Goal: Transaction & Acquisition: Purchase product/service

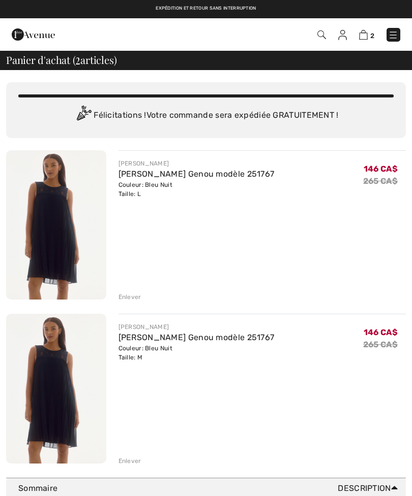
checkbox input "true"
click at [131, 296] on div "Enlever" at bounding box center [129, 297] width 23 height 9
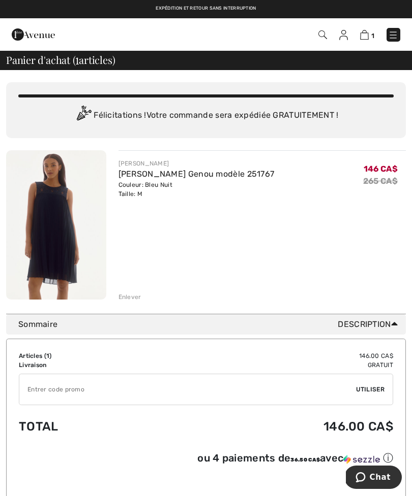
click at [67, 222] on img at bounding box center [56, 224] width 100 height 149
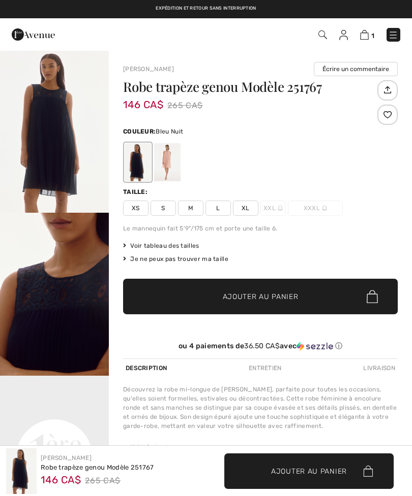
checkbox input "true"
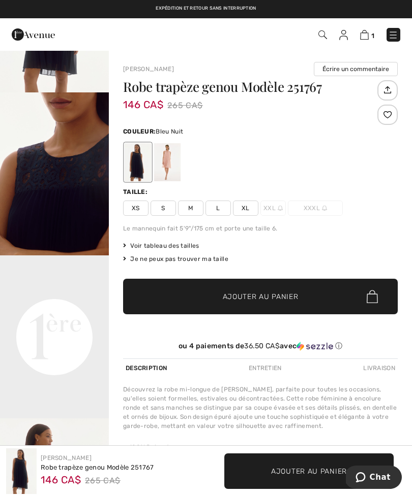
scroll to position [127, 0]
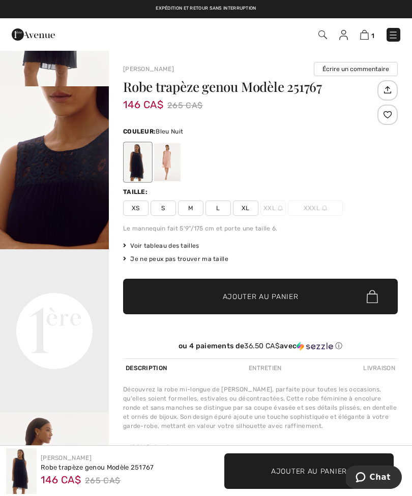
click at [77, 304] on video "Your browser does not support the video tag." at bounding box center [54, 277] width 109 height 54
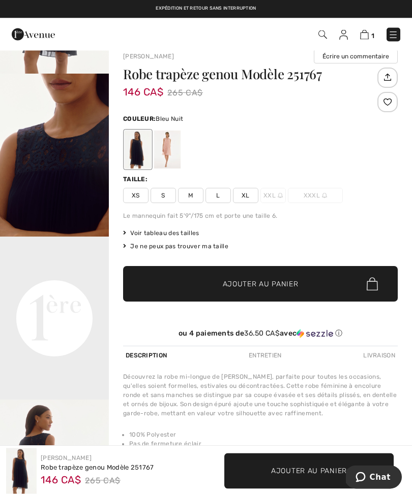
scroll to position [0, 0]
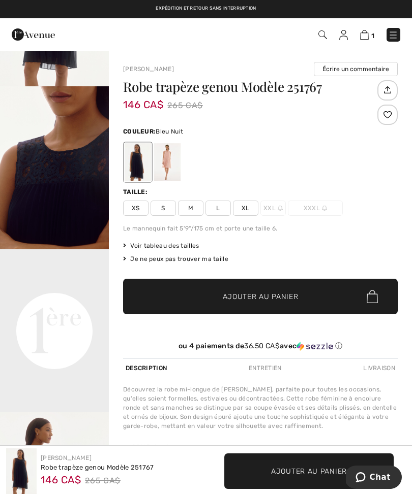
click at [365, 35] on img at bounding box center [364, 35] width 9 height 10
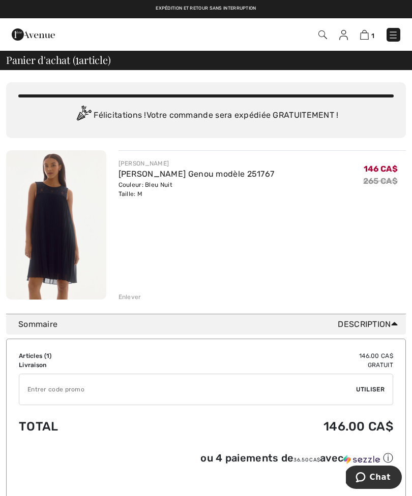
click at [95, 386] on input "TEXT" at bounding box center [187, 390] width 336 height 30
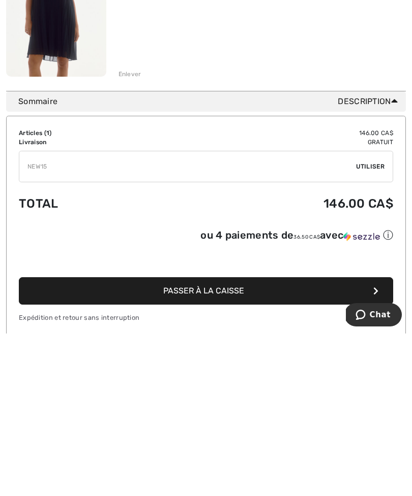
type input "NEW15"
click at [368, 325] on span "Utiliser" at bounding box center [370, 329] width 28 height 9
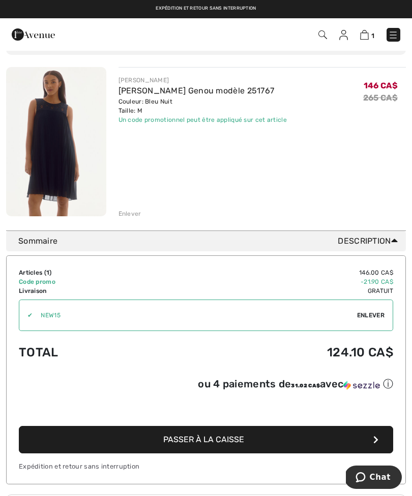
scroll to position [83, 0]
click at [59, 143] on img at bounding box center [56, 142] width 100 height 149
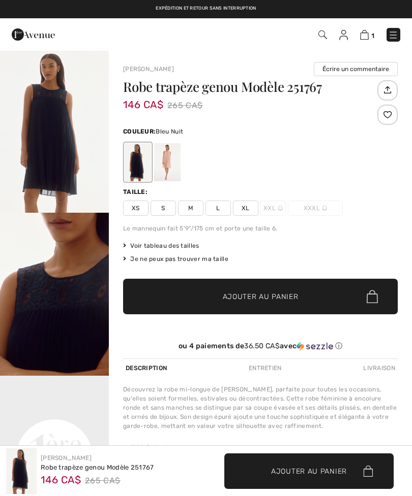
checkbox input "true"
click at [69, 134] on img "1 / 5" at bounding box center [54, 131] width 109 height 163
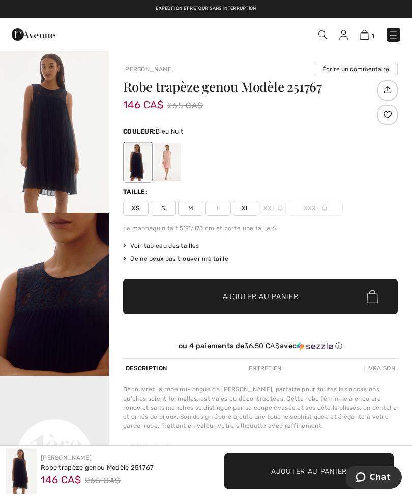
click at [368, 32] on img at bounding box center [364, 35] width 9 height 10
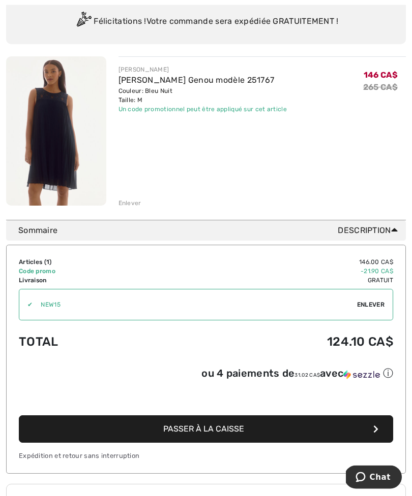
scroll to position [94, 0]
click at [226, 434] on span "Passer à la caisse" at bounding box center [203, 429] width 81 height 10
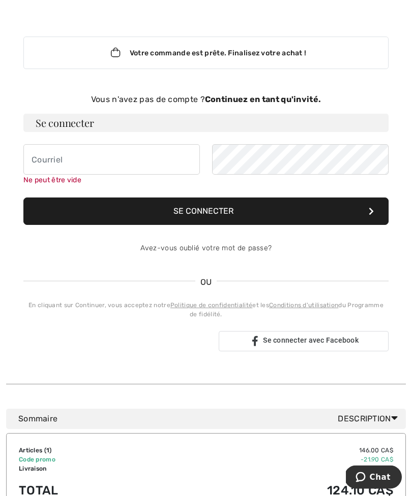
scroll to position [36, 0]
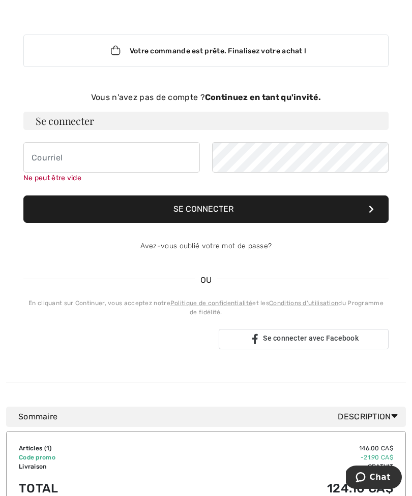
click at [281, 93] on strong "Continuez en tant qu'invité." at bounding box center [263, 97] width 116 height 10
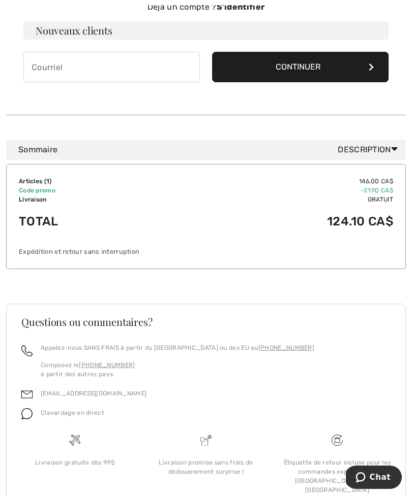
scroll to position [134, 0]
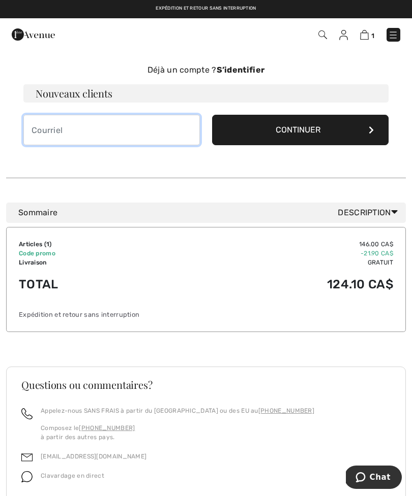
click at [66, 127] on input "email" at bounding box center [111, 130] width 176 height 30
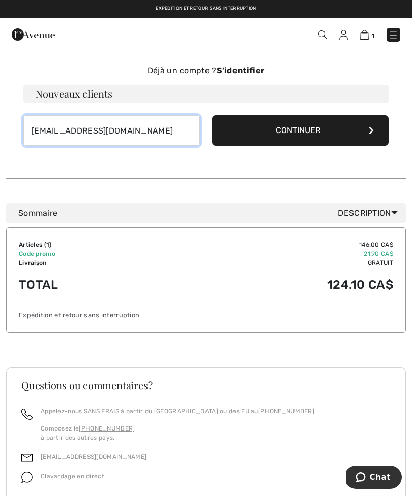
type input "magalichiasson@hotmail.com"
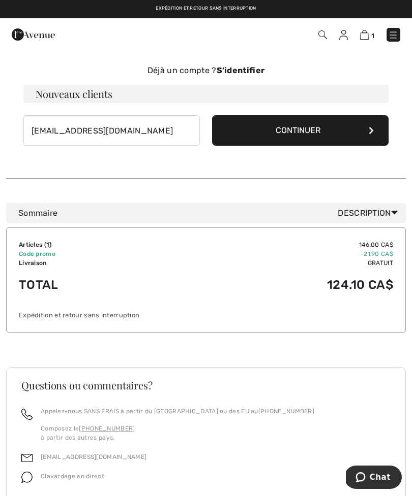
click at [284, 126] on button "Continuer" at bounding box center [300, 130] width 176 height 30
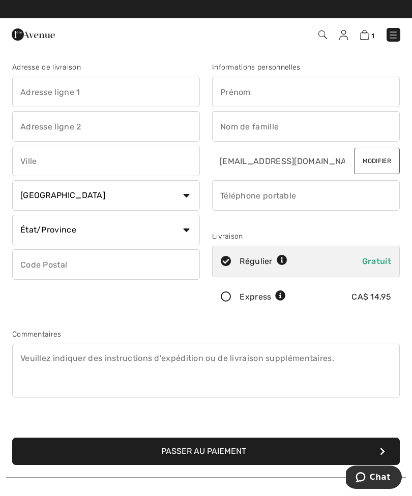
click at [70, 86] on input "text" at bounding box center [106, 92] width 188 height 30
click at [73, 153] on input "text" at bounding box center [106, 161] width 188 height 30
type input "122 rue Jacques bigot"
type input "Levis"
click at [169, 228] on select "État/Province Alberta Colombie-Britannique Ile-du-Prince-Edward Manitoba Nouvea…" at bounding box center [106, 230] width 188 height 30
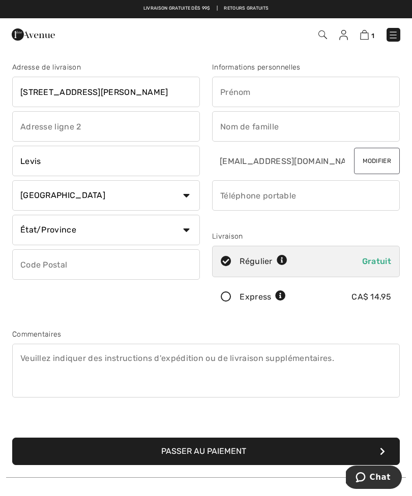
select select "QC"
click at [130, 264] on input "text" at bounding box center [106, 265] width 188 height 30
type input "G7A2R8"
click at [264, 88] on input "text" at bounding box center [306, 92] width 188 height 30
click at [249, 121] on input "text" at bounding box center [306, 126] width 188 height 30
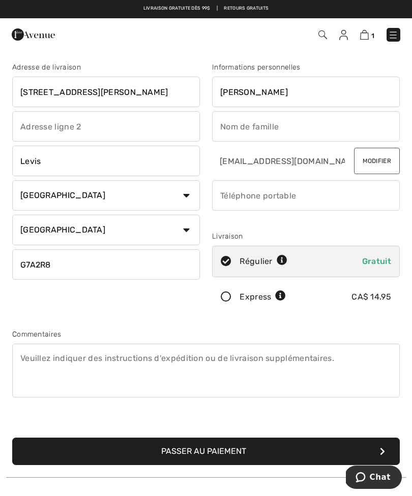
type input "Magali"
click at [261, 190] on input "phone" at bounding box center [306, 195] width 188 height 30
type input "Chiasson"
type input "4186031908"
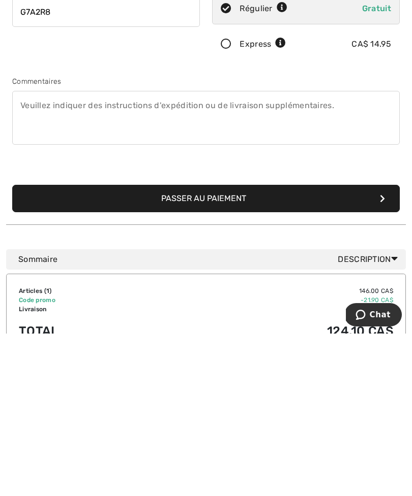
scroll to position [93, 0]
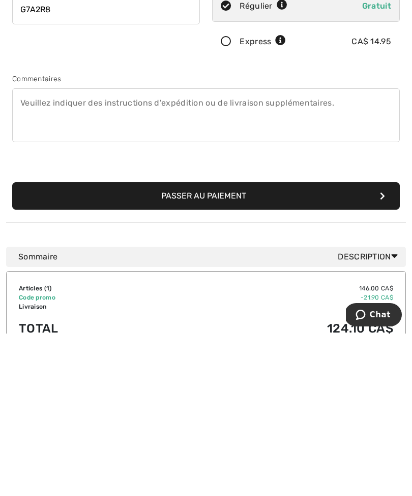
click at [224, 345] on button "Passer au paiement" at bounding box center [205, 358] width 387 height 27
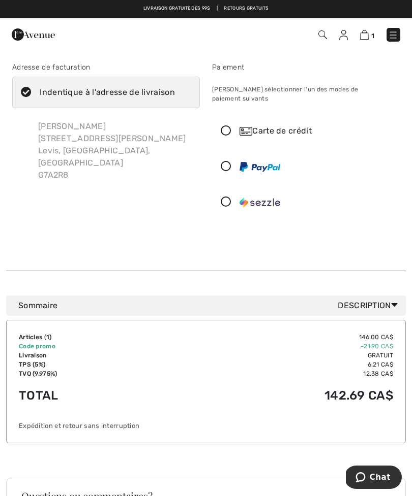
click at [224, 126] on icon at bounding box center [225, 131] width 27 height 11
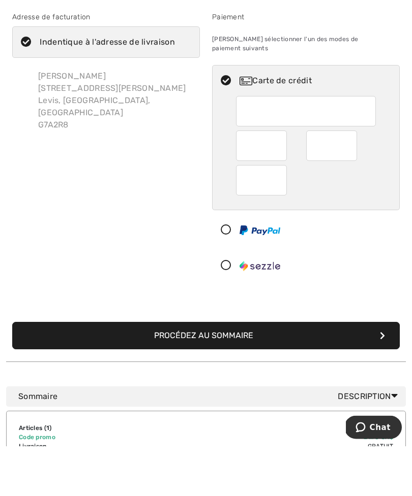
click at [242, 372] on button "Procédez au sommaire" at bounding box center [205, 385] width 387 height 27
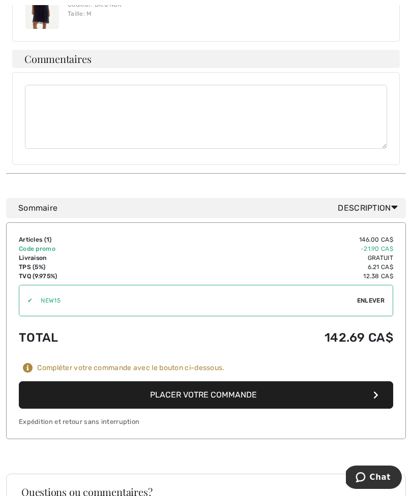
scroll to position [797, 0]
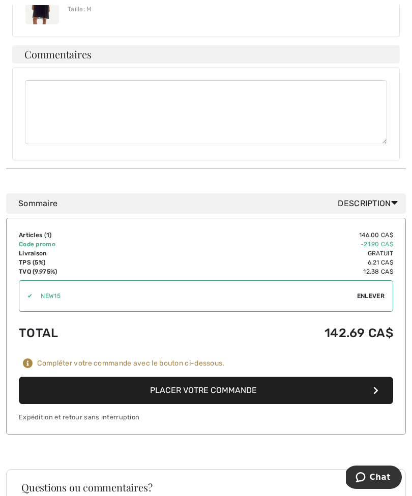
click at [269, 377] on button "Placer votre commande" at bounding box center [206, 390] width 374 height 27
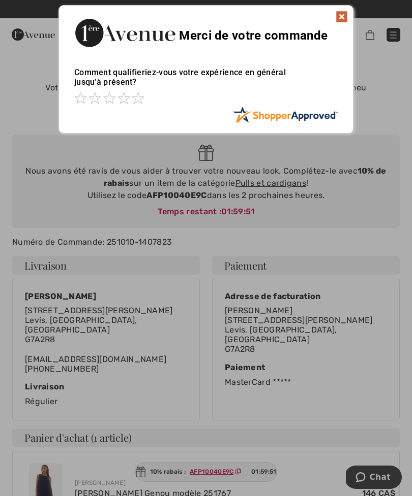
click at [347, 10] on div "Merci de votre commande" at bounding box center [206, 32] width 294 height 52
click at [339, 19] on img at bounding box center [341, 17] width 12 height 12
